Goal: Task Accomplishment & Management: Manage account settings

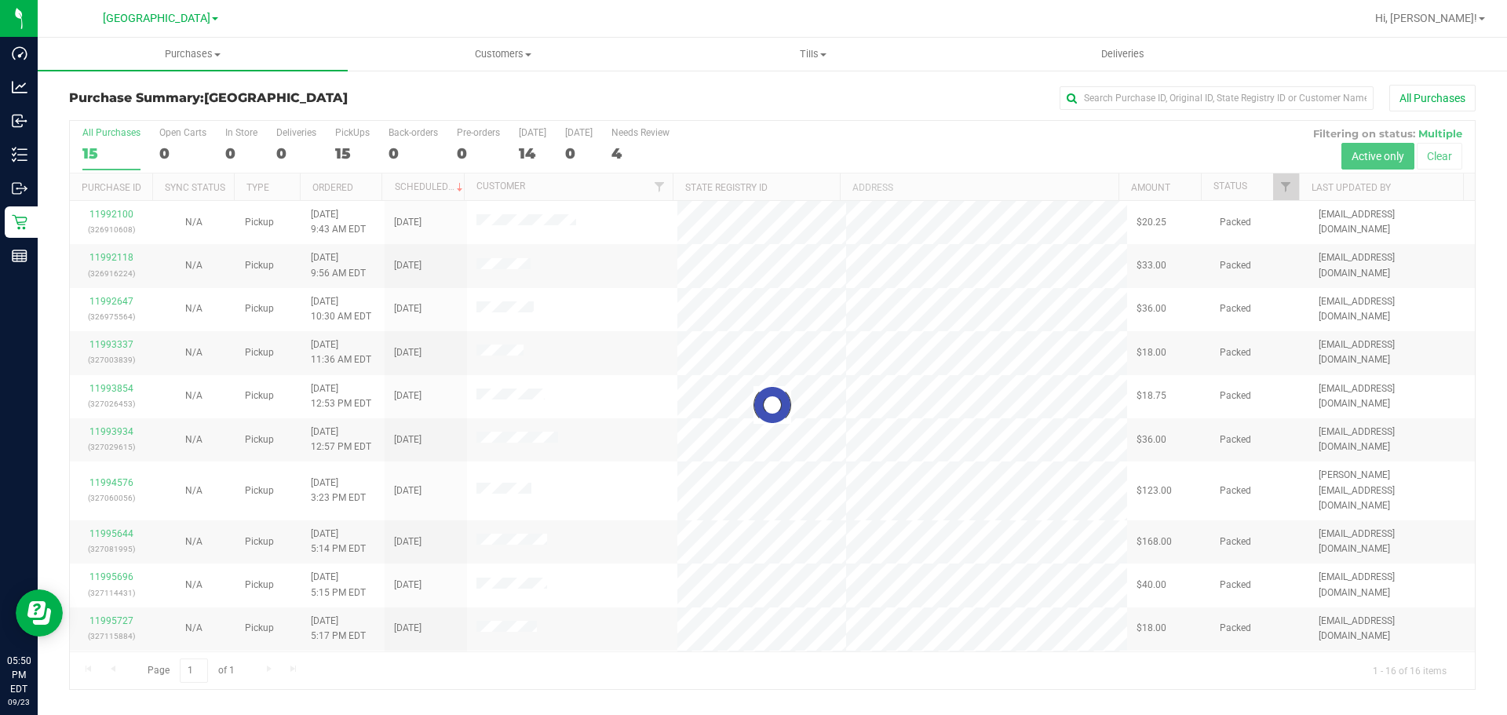
click at [1476, 30] on div "Hi, [PERSON_NAME]!" at bounding box center [1430, 18] width 122 height 27
click at [1464, 17] on span "Hi, [PERSON_NAME]!" at bounding box center [1427, 18] width 102 height 13
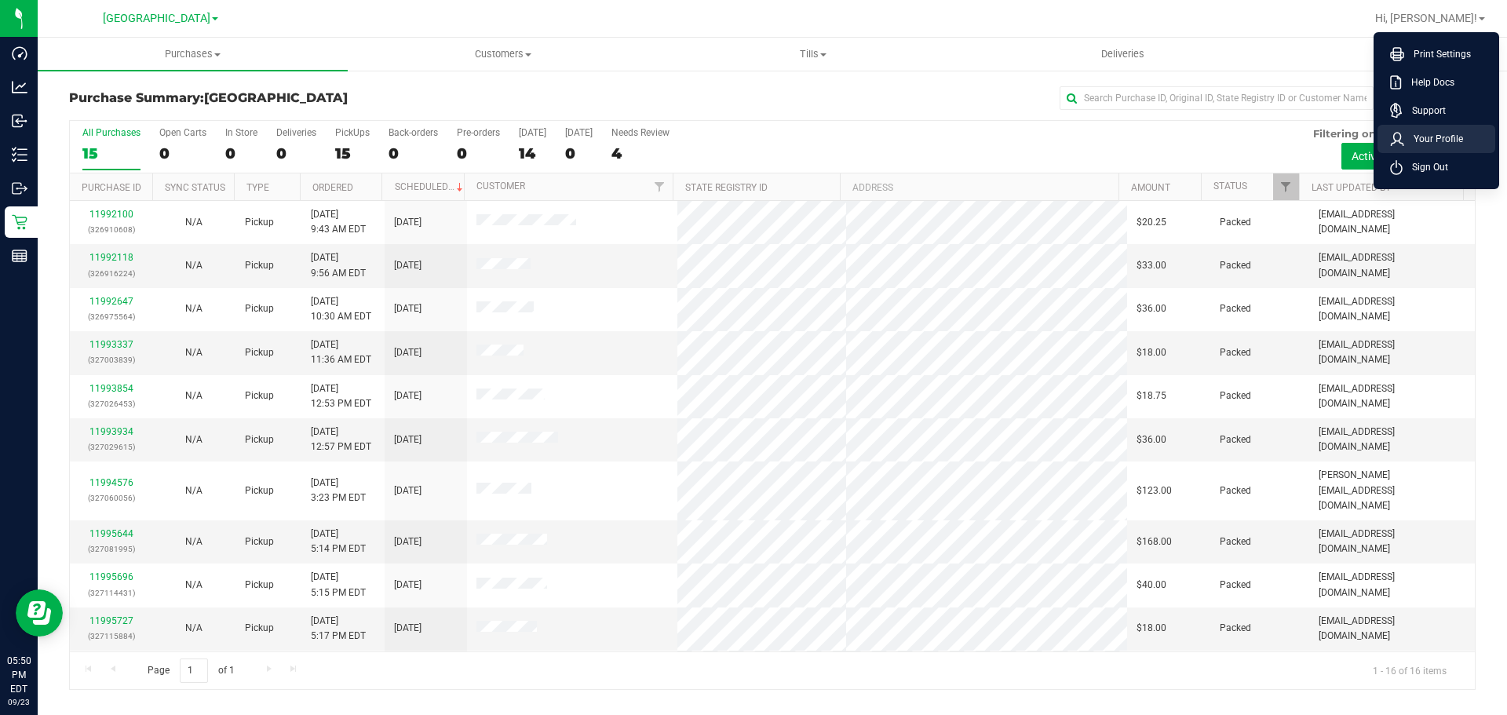
click at [1455, 152] on li "Your Profile" at bounding box center [1437, 139] width 118 height 28
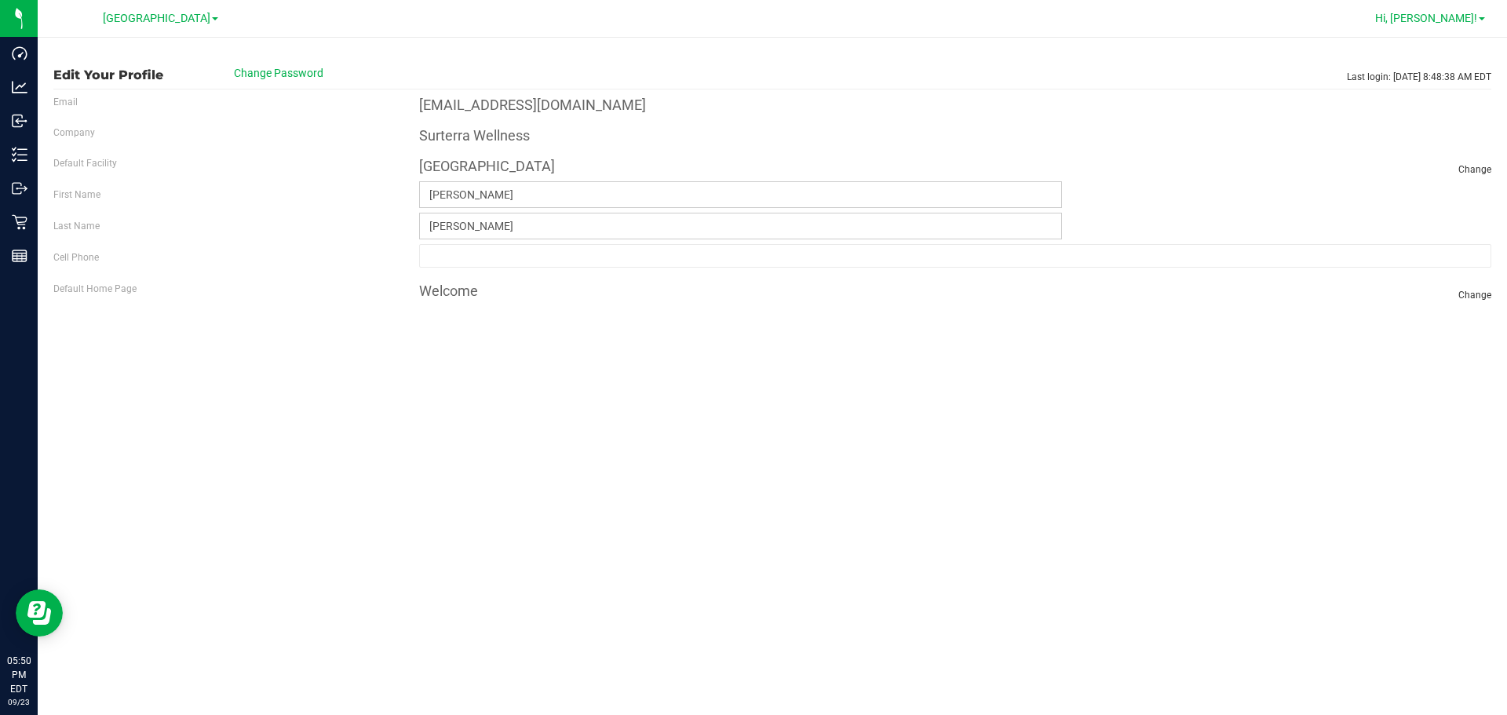
click at [1463, 22] on span "Hi, Dustin!" at bounding box center [1427, 18] width 102 height 13
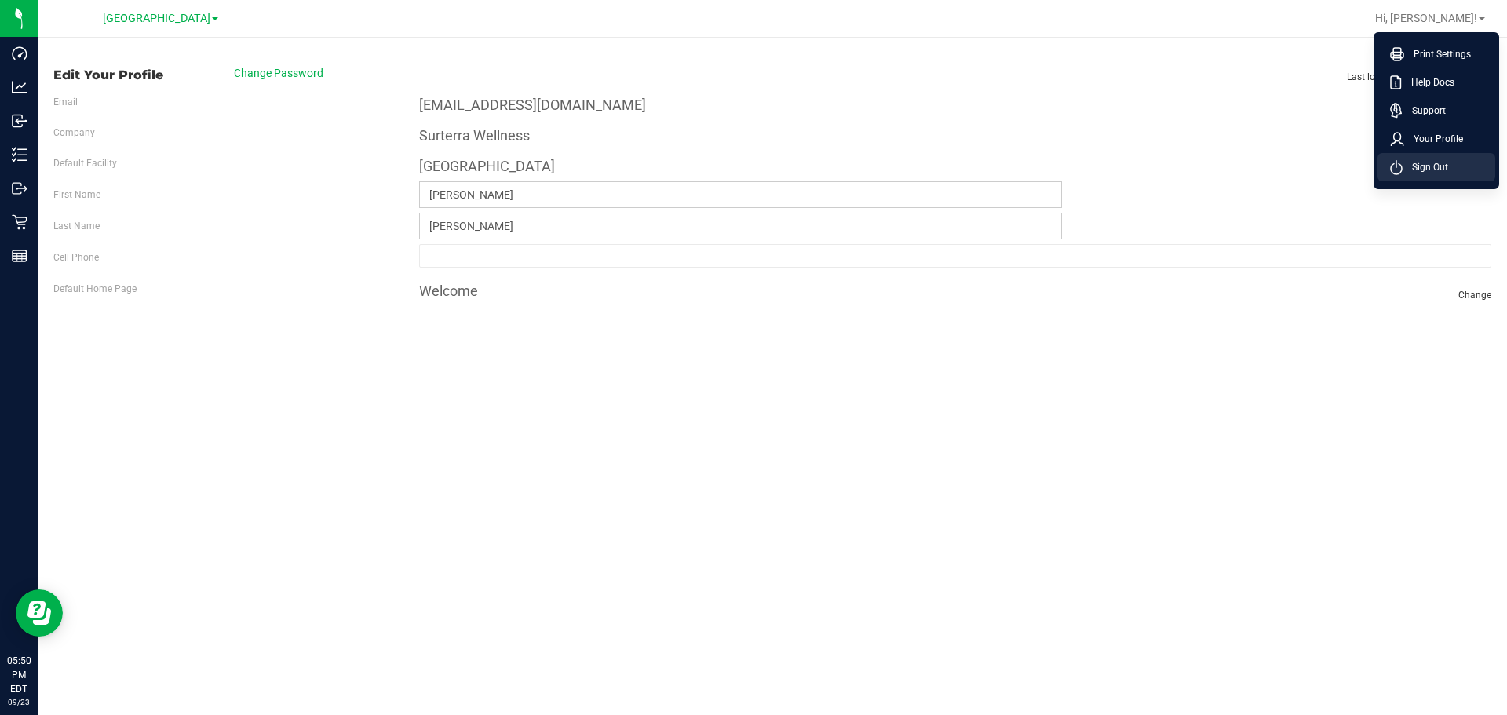
click at [1456, 164] on li "Sign Out" at bounding box center [1437, 167] width 118 height 28
